Goal: Use online tool/utility: Utilize a website feature to perform a specific function

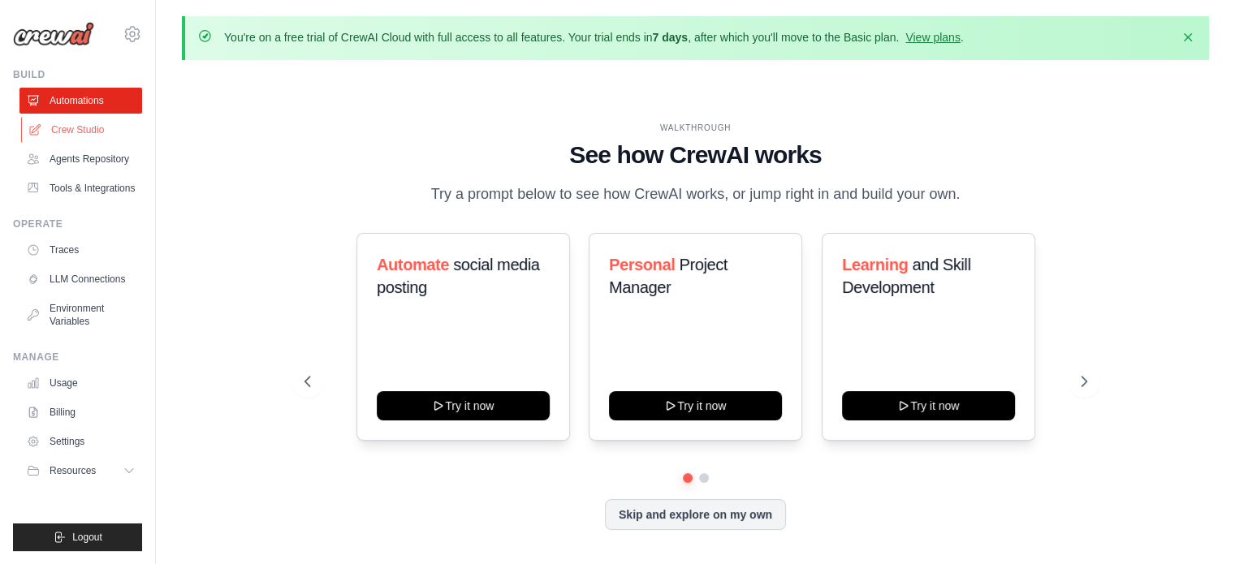
click at [78, 128] on link "Crew Studio" at bounding box center [82, 130] width 123 height 26
